Goal: Check status: Check status

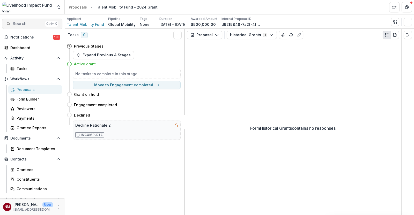
click at [35, 25] on span "Search..." at bounding box center [28, 23] width 31 height 5
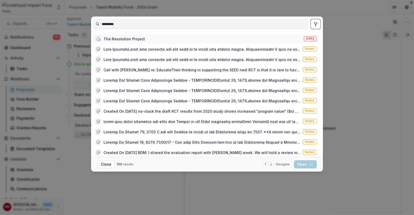
type input "*********"
click at [119, 40] on div "The Resolution Project" at bounding box center [124, 38] width 41 height 5
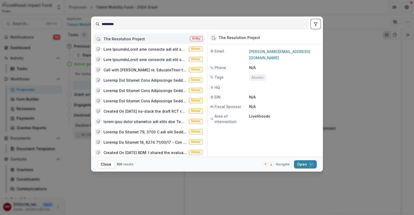
click at [144, 41] on div "The Resolution Project Entity" at bounding box center [149, 39] width 112 height 10
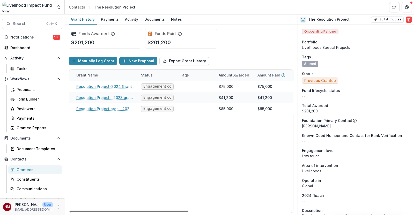
scroll to position [0, 34]
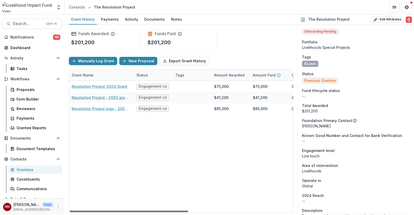
drag, startPoint x: 132, startPoint y: 210, endPoint x: 150, endPoint y: 209, distance: 18.2
click at [150, 211] on div at bounding box center [129, 212] width 119 height 2
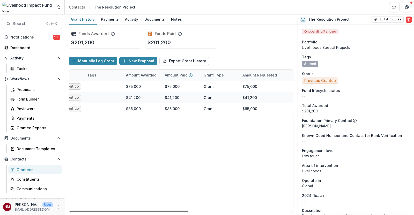
scroll to position [0, 129]
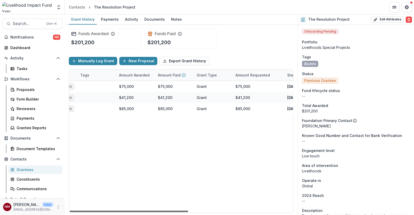
drag, startPoint x: 148, startPoint y: 212, endPoint x: 199, endPoint y: 204, distance: 50.8
click at [188, 211] on div at bounding box center [129, 212] width 119 height 2
click at [110, 20] on div "Payments" at bounding box center [110, 20] width 22 height 8
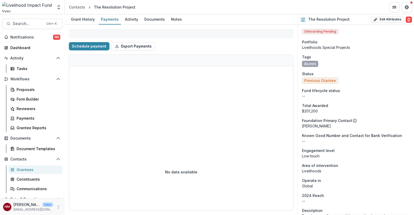
select select "****"
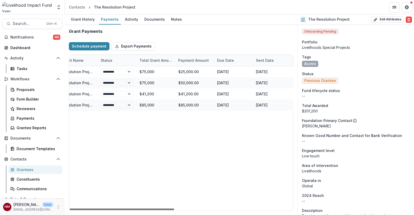
scroll to position [0, 37]
select select "****"
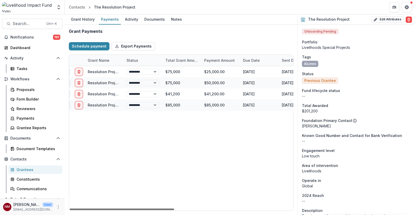
scroll to position [0, 12]
drag, startPoint x: 117, startPoint y: 209, endPoint x: 122, endPoint y: 203, distance: 8.7
click at [122, 209] on div at bounding box center [122, 210] width 105 height 2
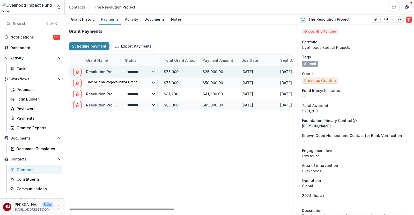
click at [102, 73] on link "Resolution Project-2024 Grant" at bounding box center [114, 72] width 56 height 4
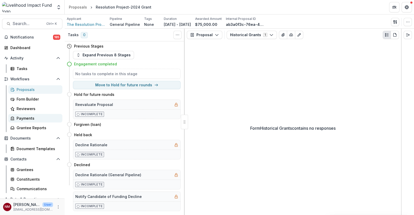
click at [30, 117] on div "Payments" at bounding box center [38, 118] width 42 height 5
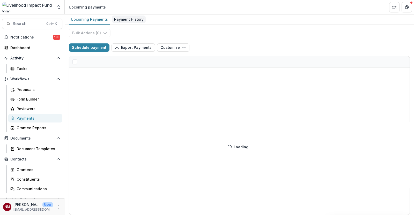
click at [122, 18] on div "Payment History" at bounding box center [129, 20] width 34 height 8
